Goal: Task Accomplishment & Management: Use online tool/utility

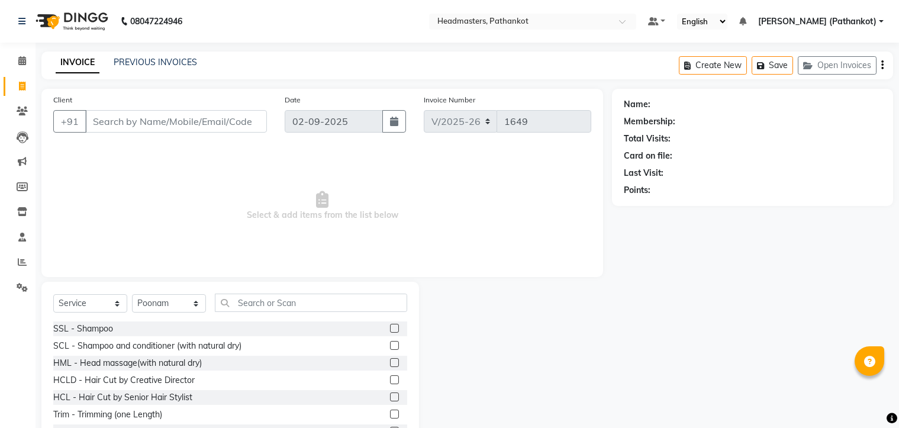
select select "service"
select select "66904"
click at [23, 60] on icon at bounding box center [22, 60] width 8 height 9
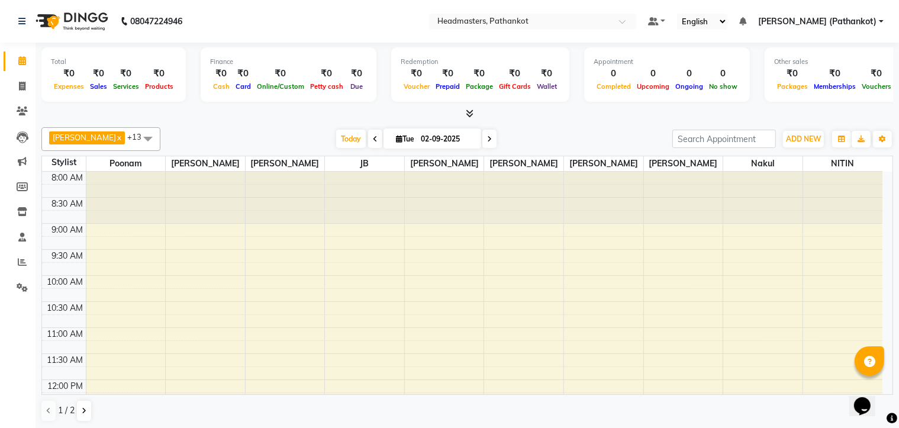
click at [373, 141] on icon at bounding box center [375, 138] width 5 height 7
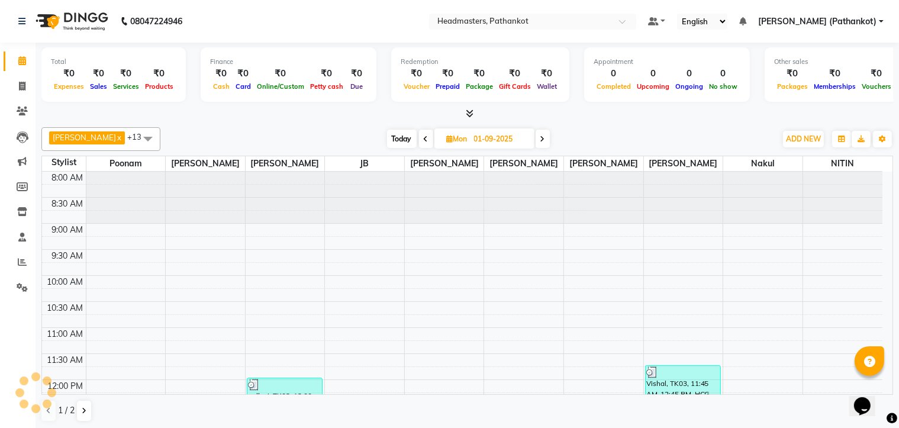
scroll to position [258, 0]
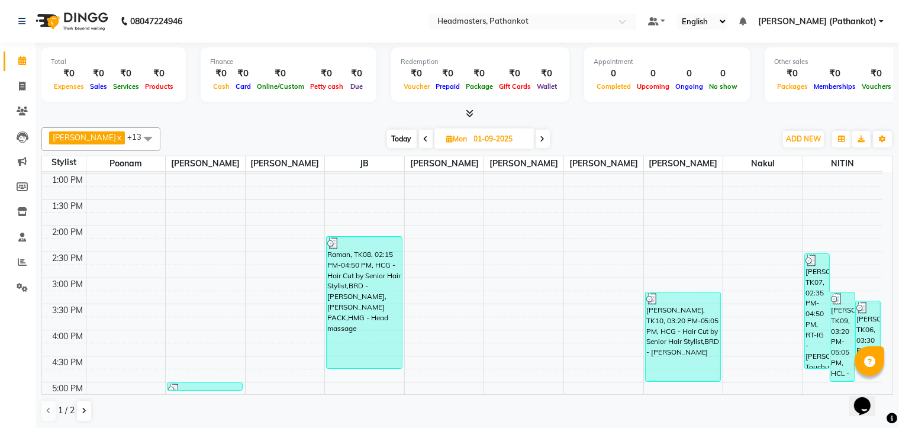
click at [540, 135] on icon at bounding box center [542, 138] width 5 height 7
type input "02-09-2025"
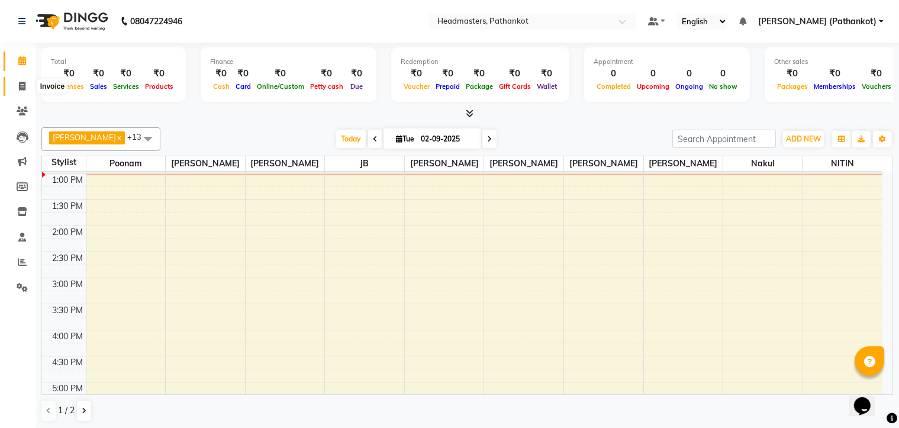
click at [21, 83] on icon at bounding box center [22, 86] width 7 height 9
select select "service"
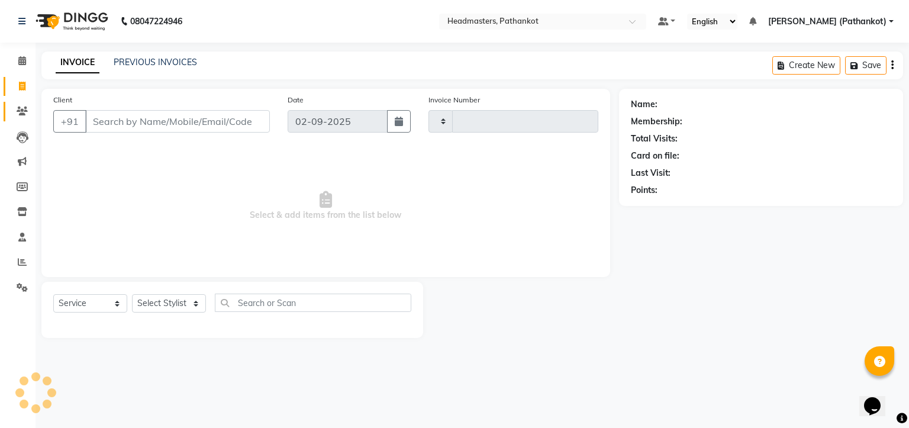
type input "1649"
select select "7530"
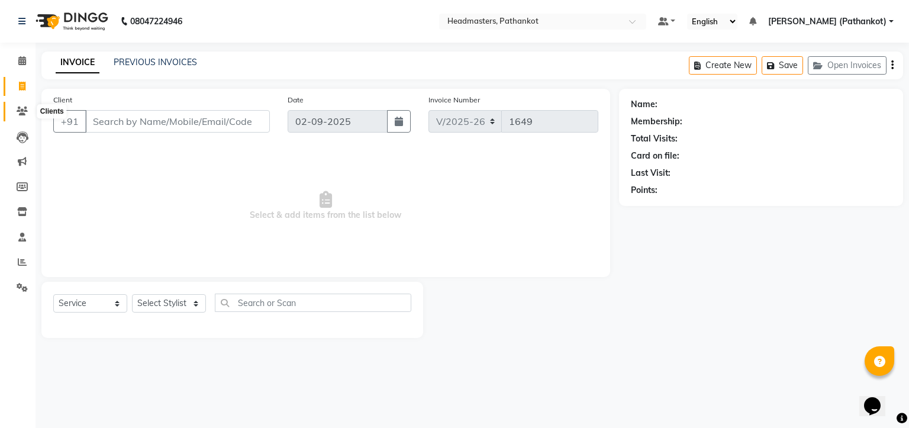
select select "66904"
